Goal: Task Accomplishment & Management: Manage account settings

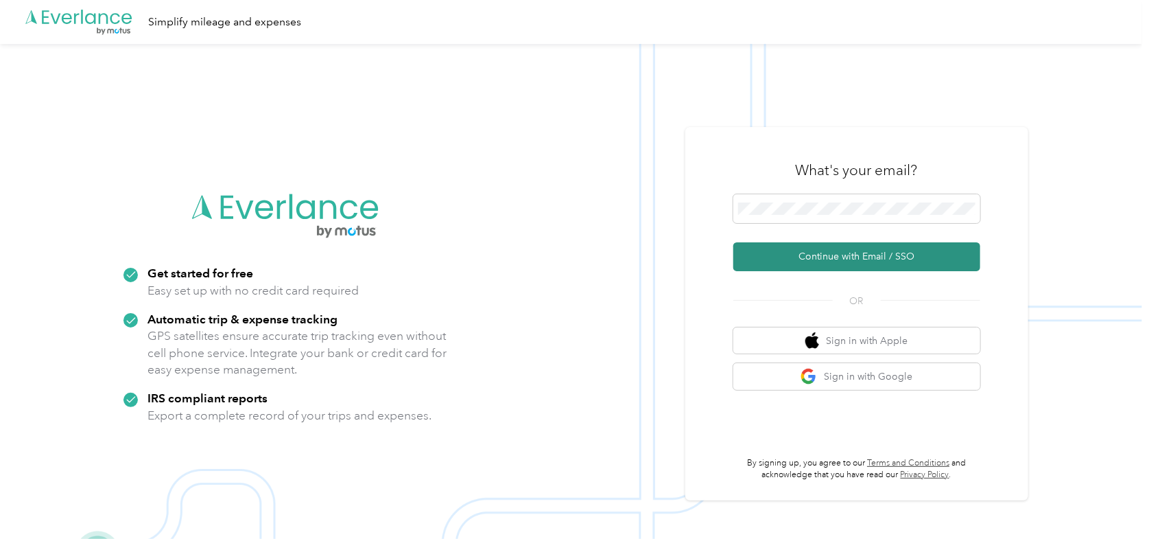
click at [793, 254] on button "Continue with Email / SSO" at bounding box center [857, 256] width 247 height 29
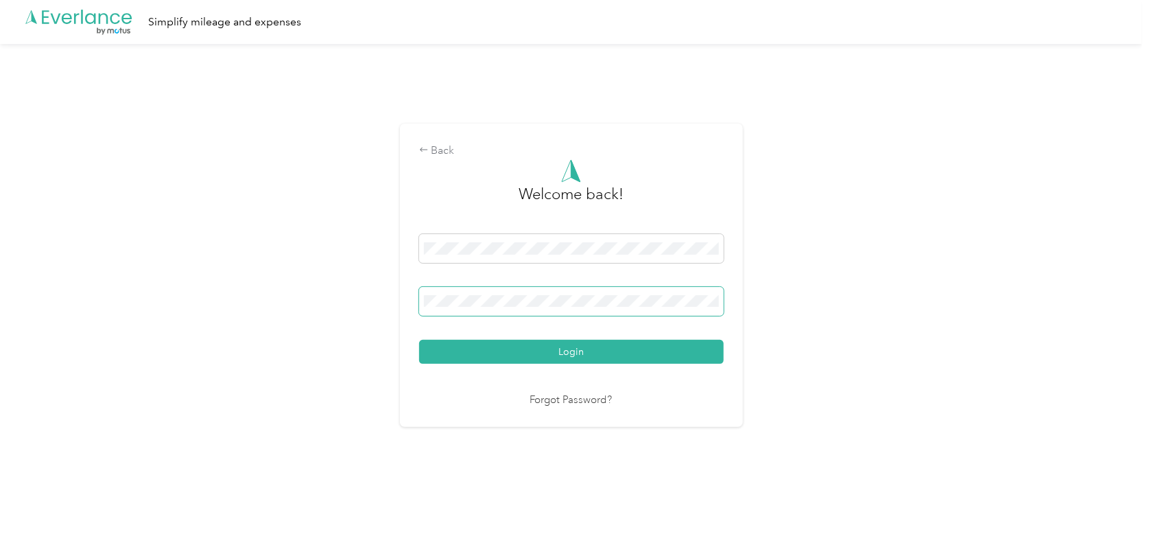
click at [570, 290] on span at bounding box center [571, 301] width 305 height 29
click at [419, 340] on button "Login" at bounding box center [571, 352] width 305 height 24
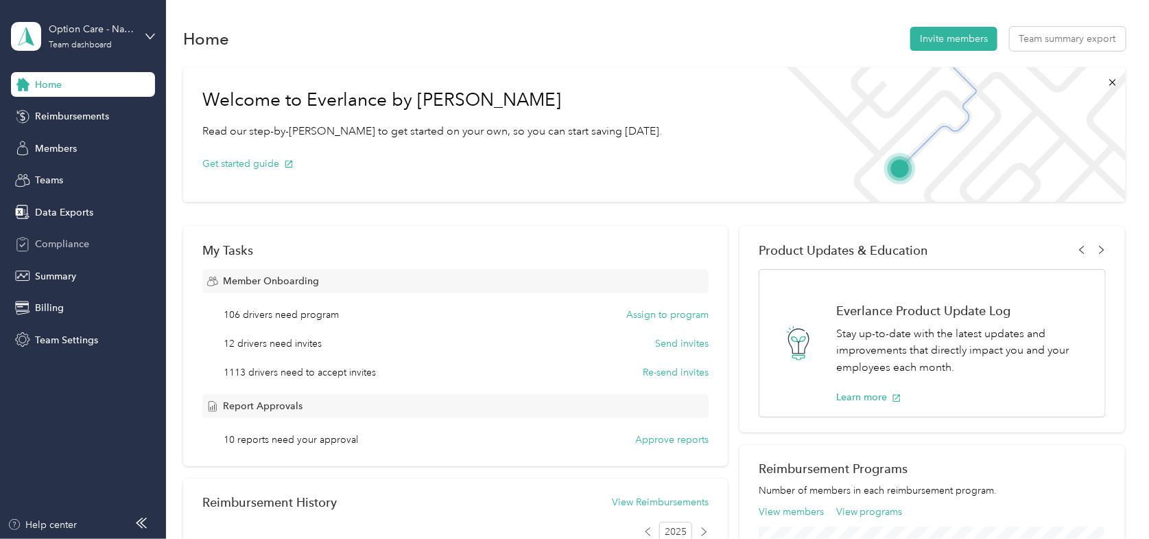
click at [58, 237] on span "Compliance" at bounding box center [62, 244] width 54 height 14
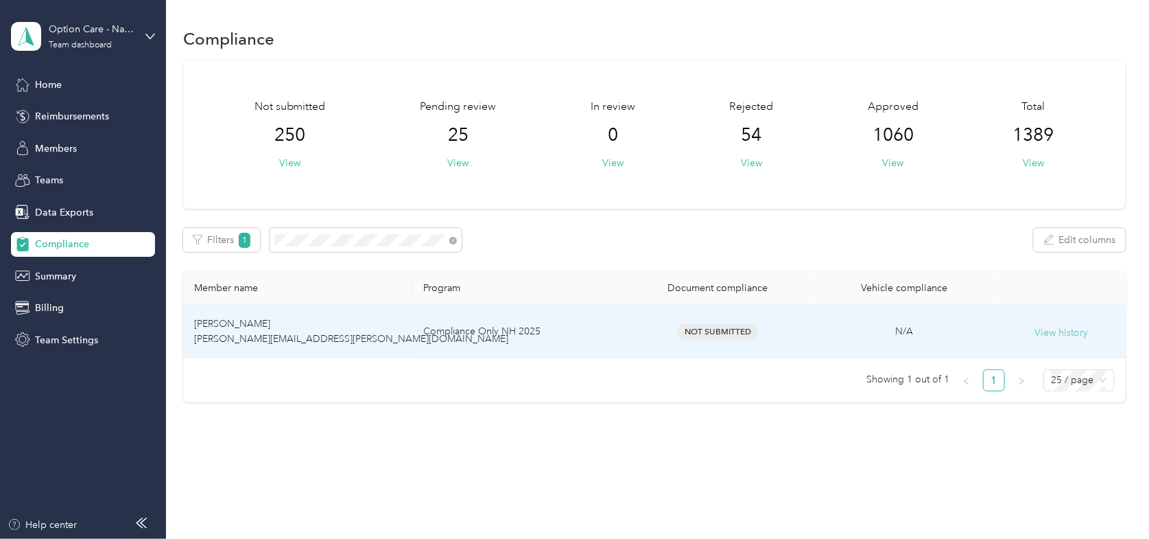
click at [1064, 330] on button "View history" at bounding box center [1063, 332] width 54 height 15
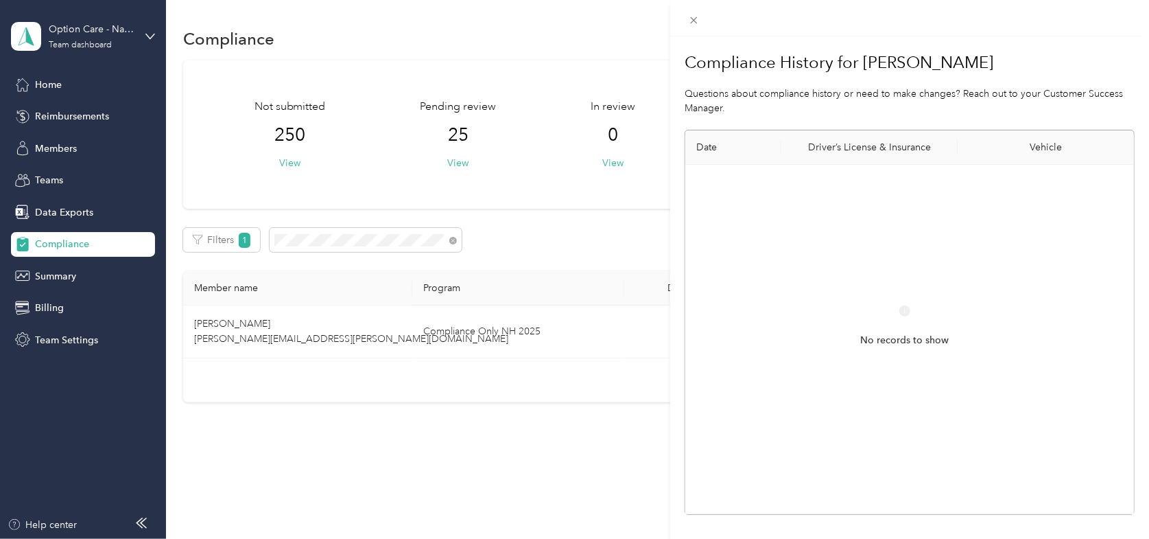
click at [238, 325] on div "Compliance History for [PERSON_NAME] Questions about compliance history or need…" at bounding box center [574, 269] width 1149 height 539
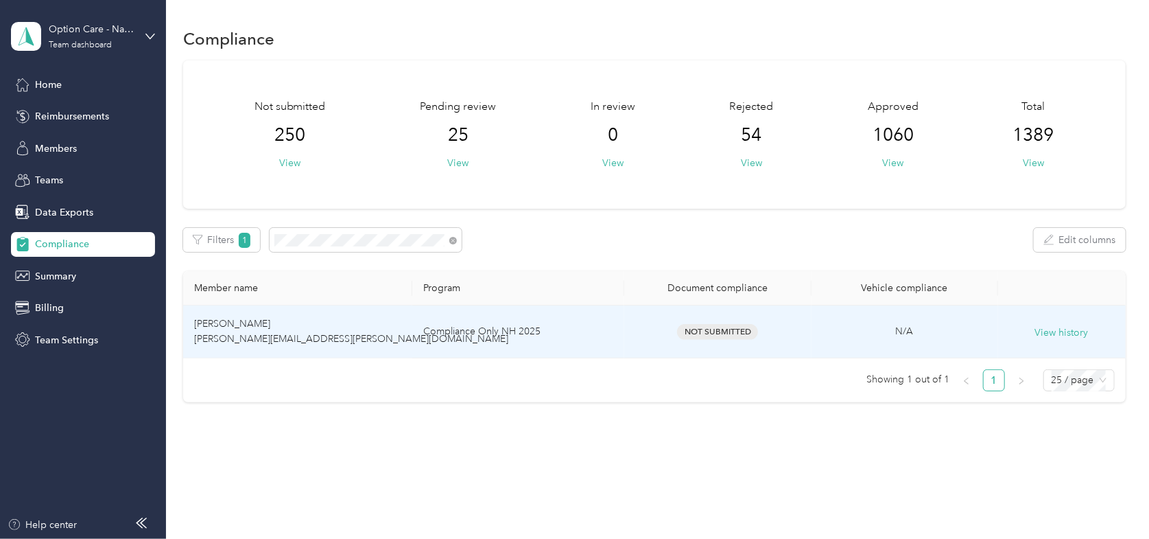
click at [237, 325] on span "[PERSON_NAME] [PERSON_NAME][EMAIL_ADDRESS][PERSON_NAME][DOMAIN_NAME]" at bounding box center [351, 331] width 314 height 27
click at [1049, 329] on button "View history" at bounding box center [1063, 332] width 54 height 15
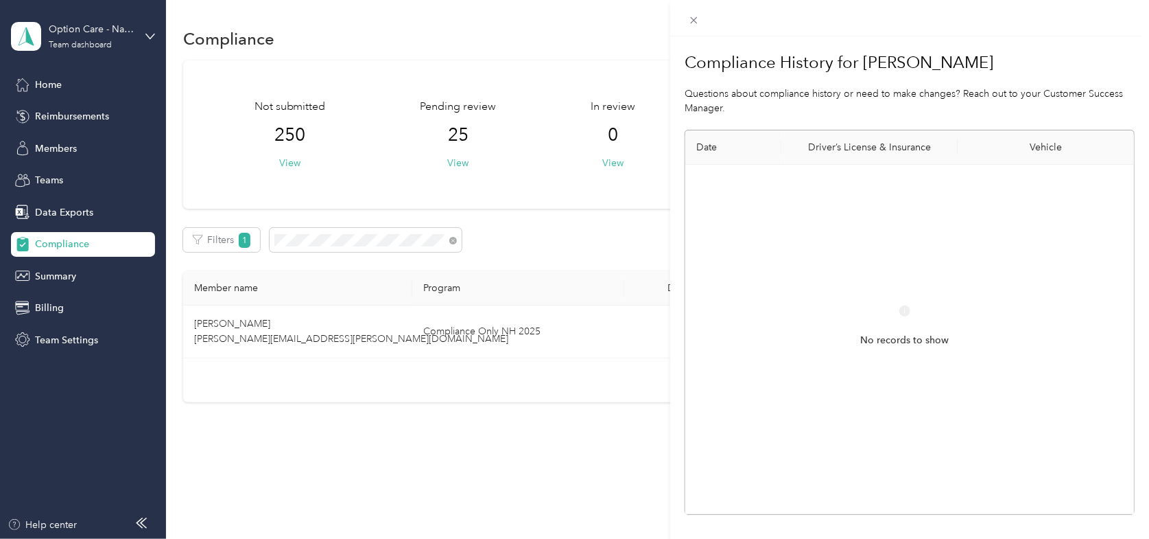
click at [454, 242] on div "Compliance History for [PERSON_NAME] Questions about compliance history or need…" at bounding box center [574, 269] width 1149 height 539
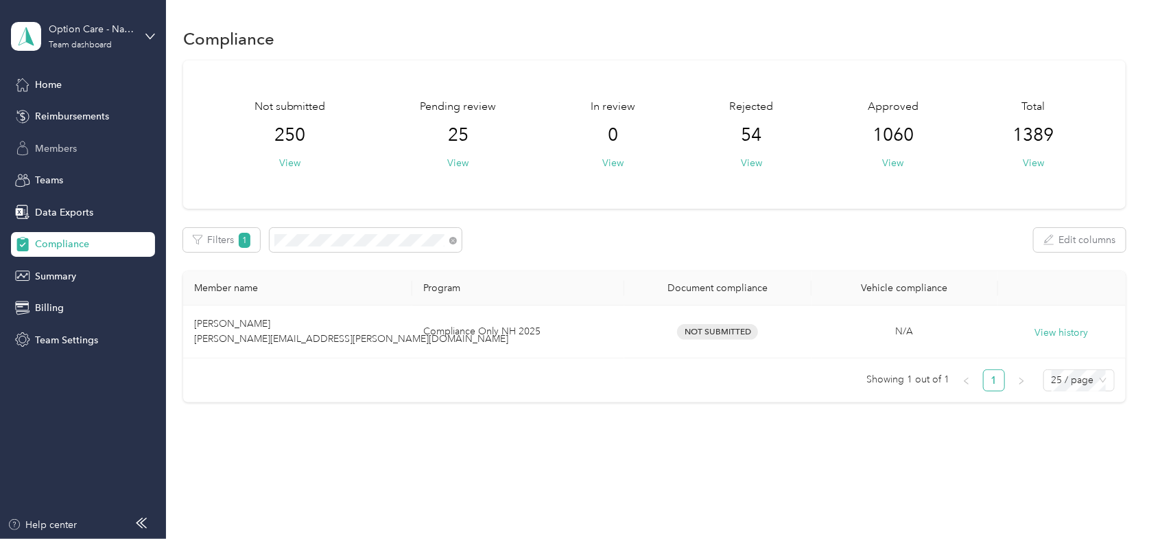
click at [47, 141] on span "Members" at bounding box center [56, 148] width 42 height 14
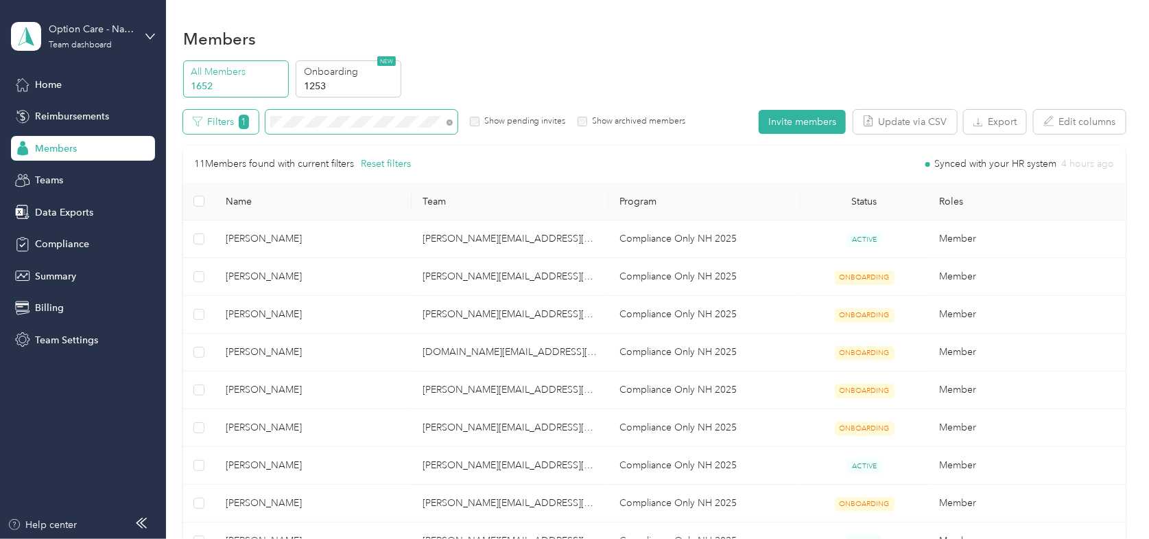
click at [205, 125] on div "Filters 1 Show pending invites Show archived members" at bounding box center [434, 122] width 502 height 24
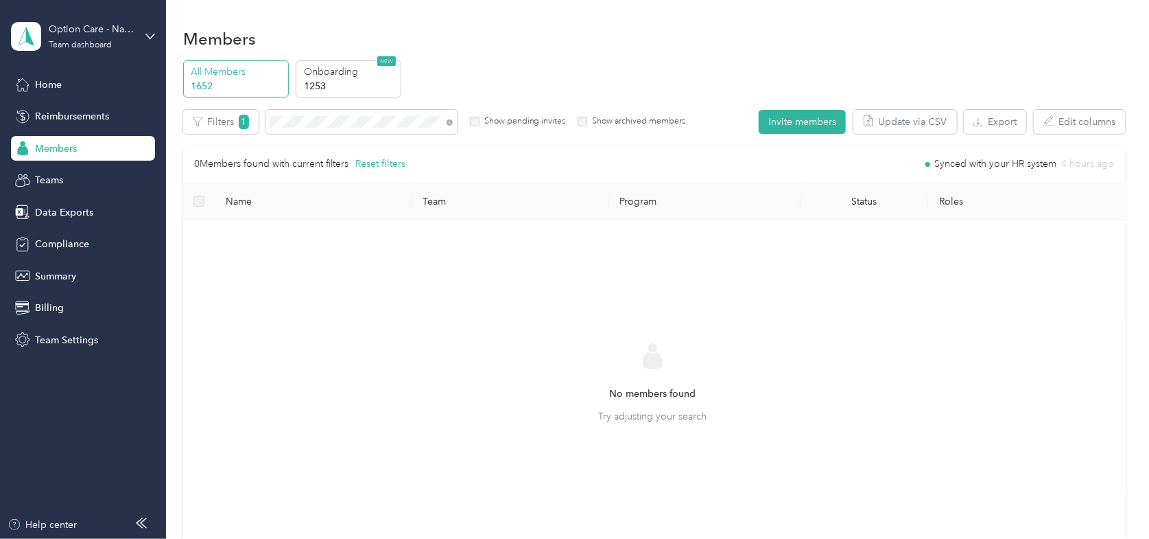
click at [141, 34] on div "Option Care - Naven Health Team dashboard" at bounding box center [83, 36] width 144 height 48
click at [69, 178] on div "Log out" at bounding box center [156, 167] width 270 height 24
